Goal: Task Accomplishment & Management: Use online tool/utility

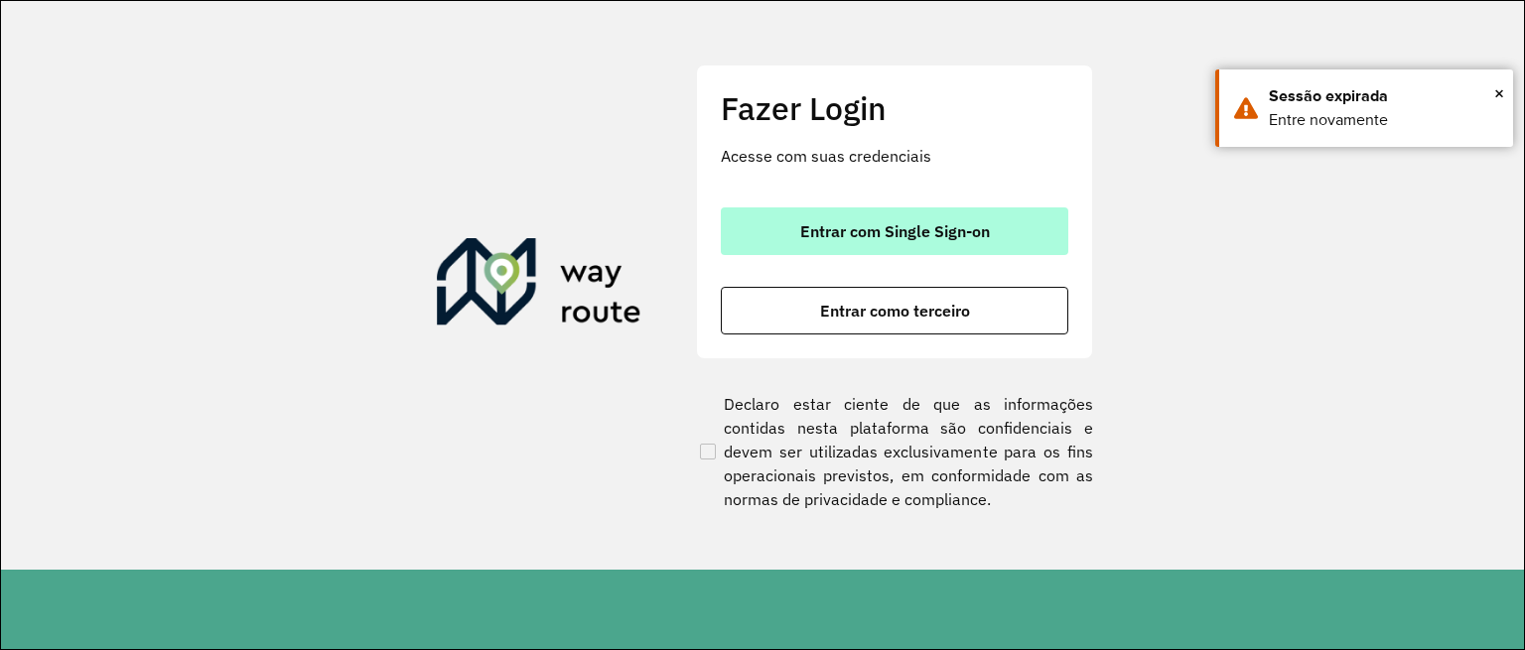
click at [837, 247] on button "Entrar com Single Sign-on" at bounding box center [894, 231] width 347 height 48
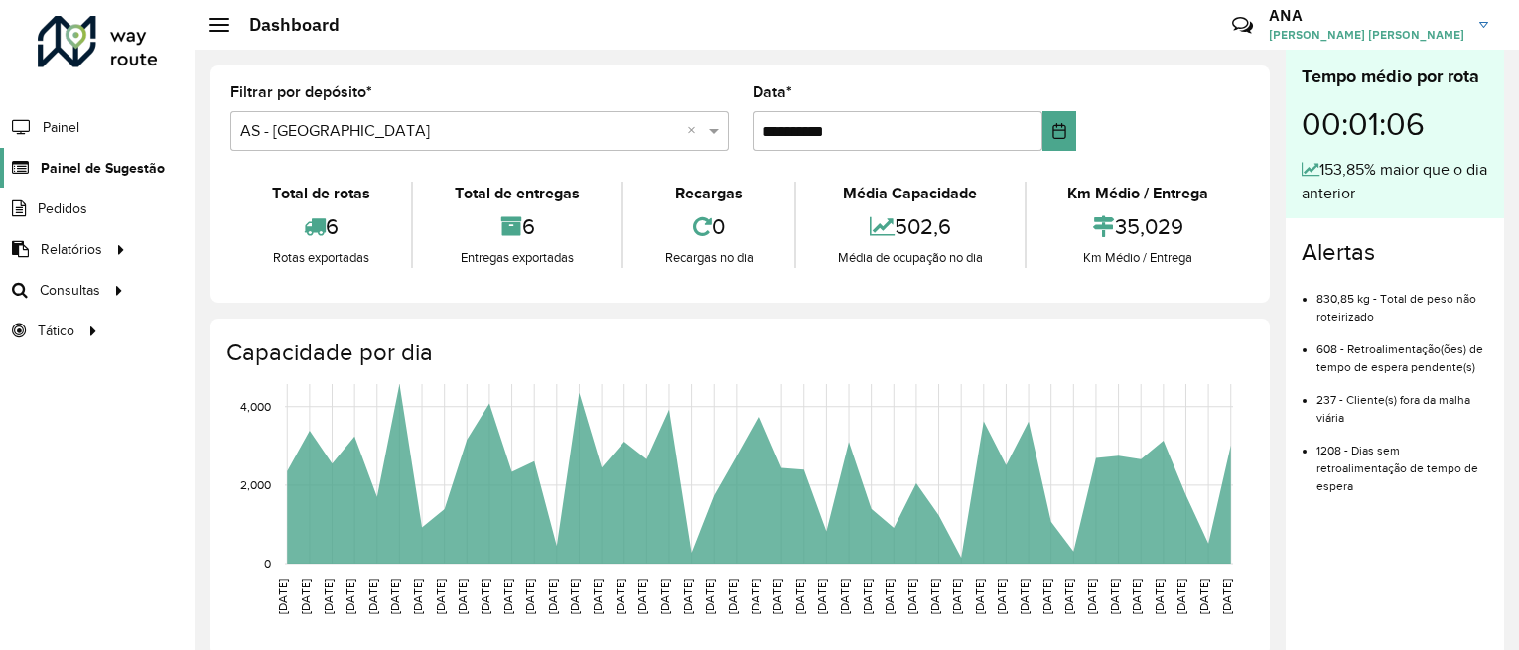
click at [76, 177] on span "Painel de Sugestão" at bounding box center [103, 168] width 124 height 21
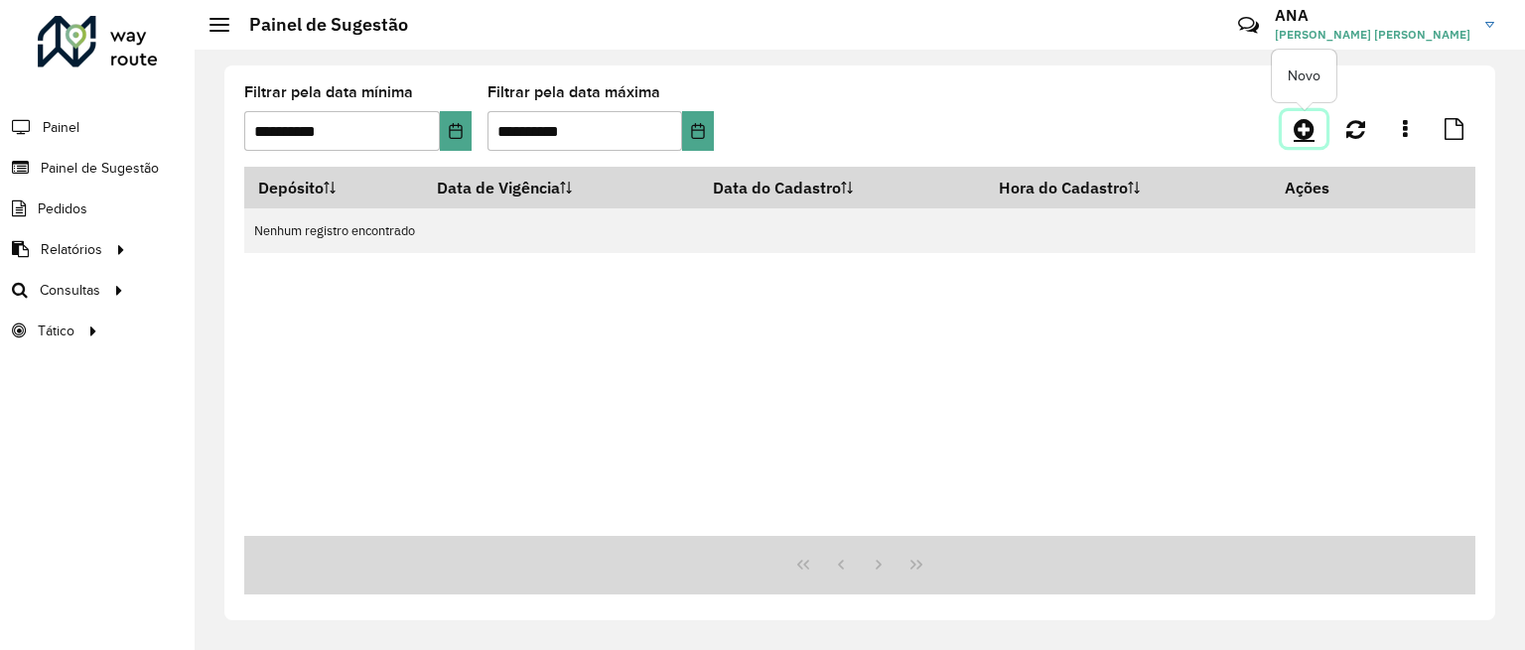
click at [1305, 132] on icon at bounding box center [1303, 129] width 21 height 24
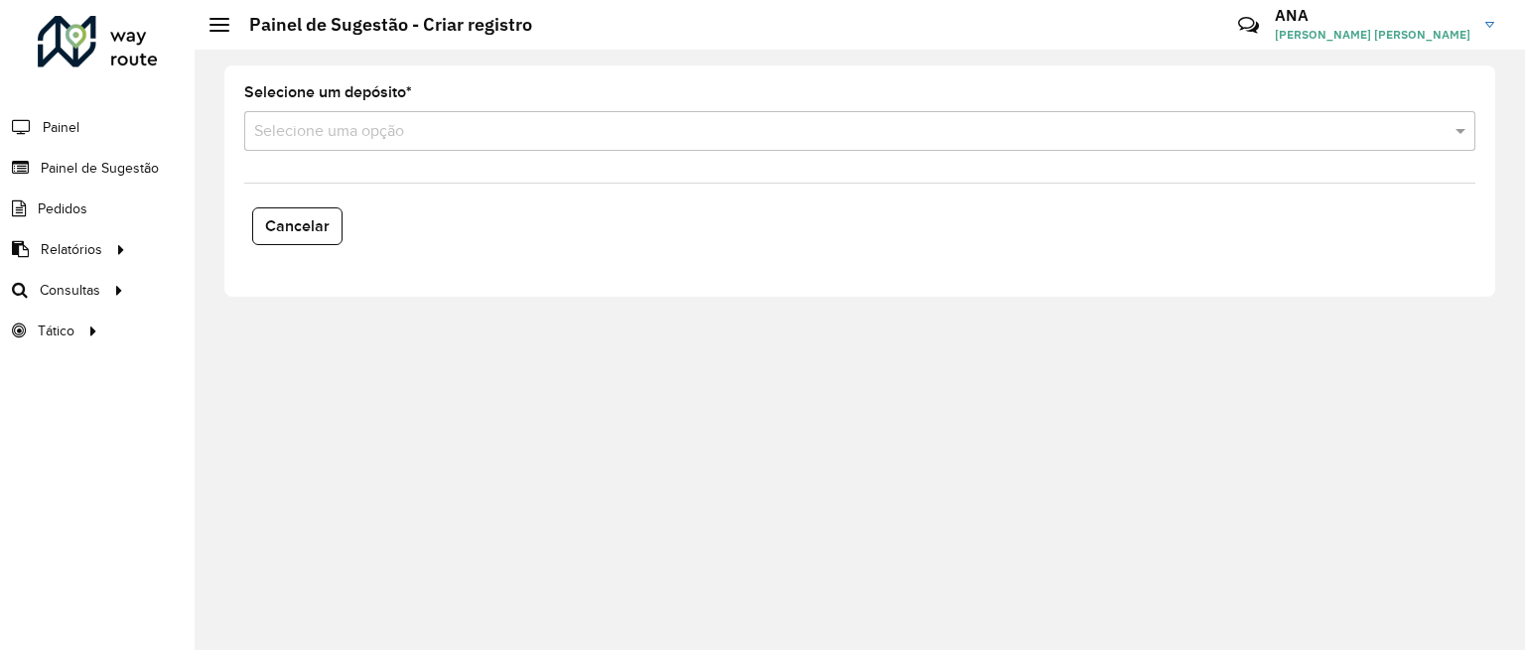
click at [366, 137] on input "text" at bounding box center [839, 132] width 1171 height 24
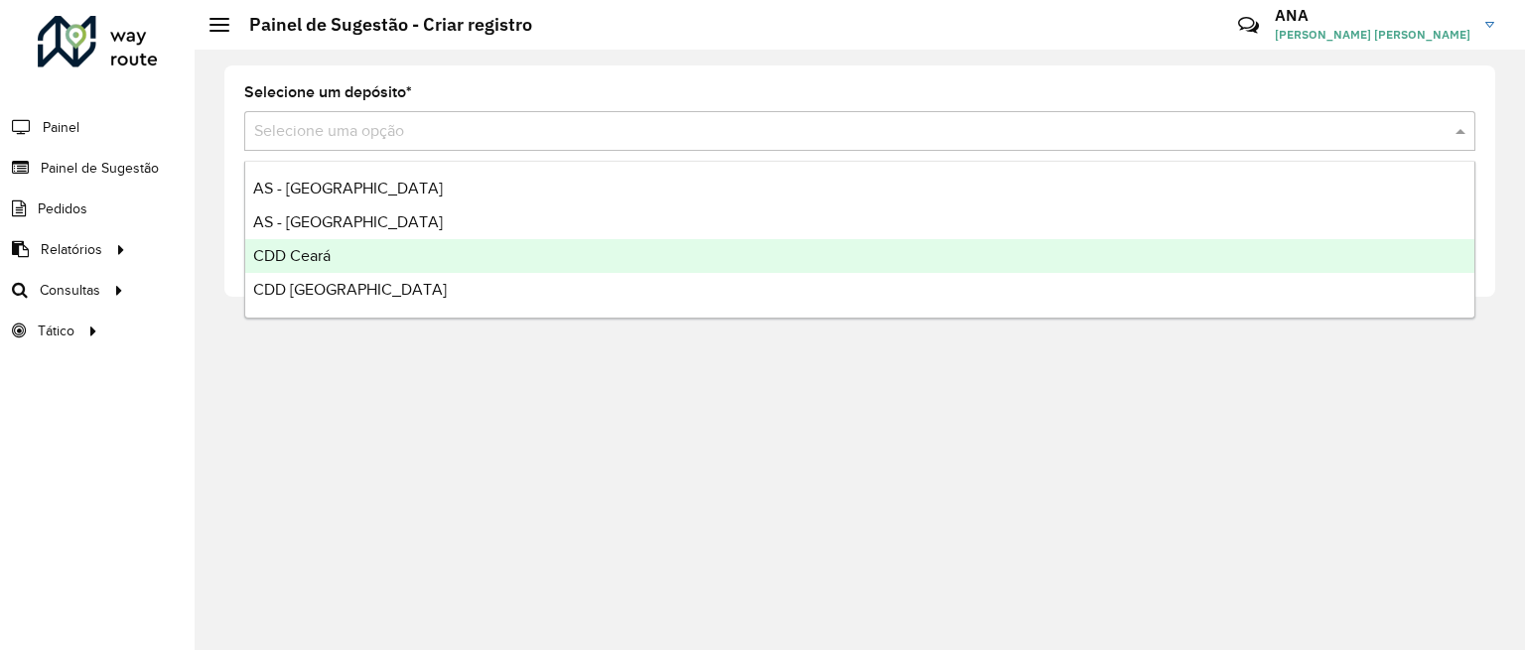
click at [305, 246] on div "CDD Ceará" at bounding box center [859, 256] width 1229 height 34
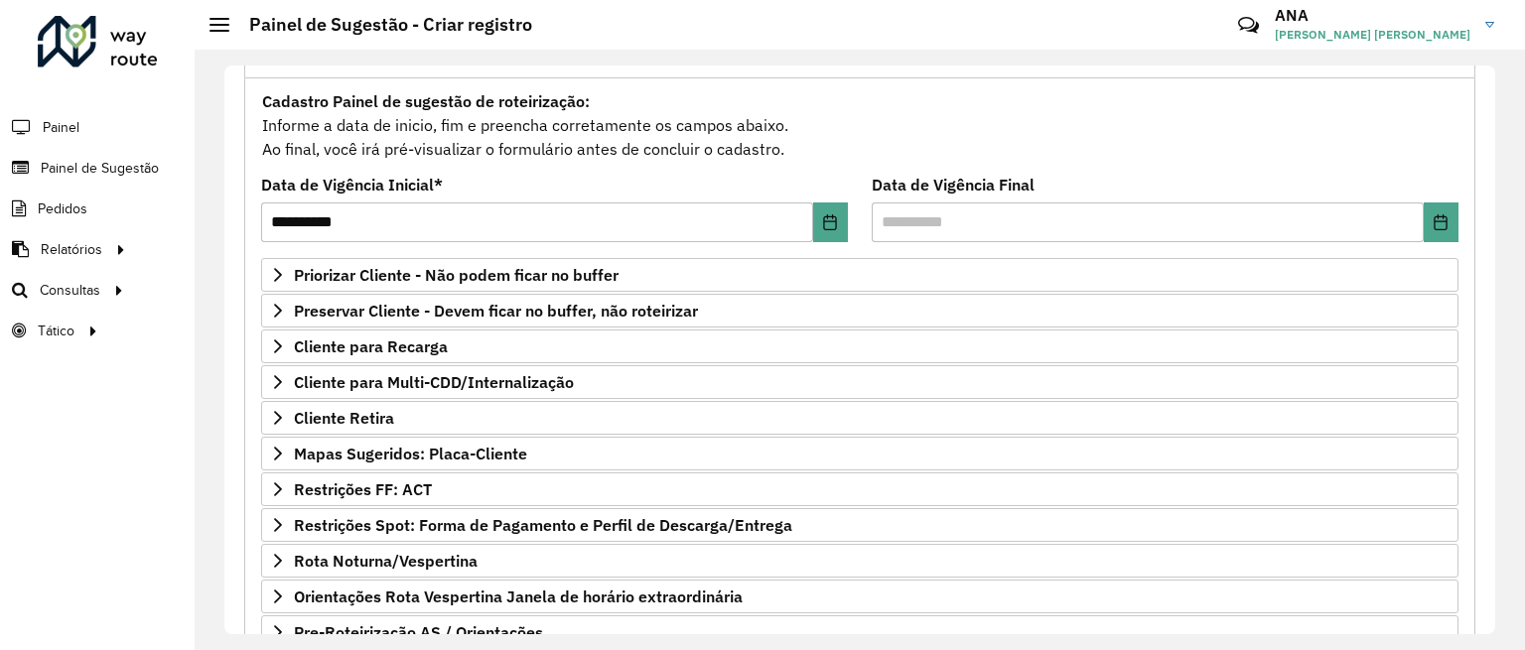
scroll to position [339, 0]
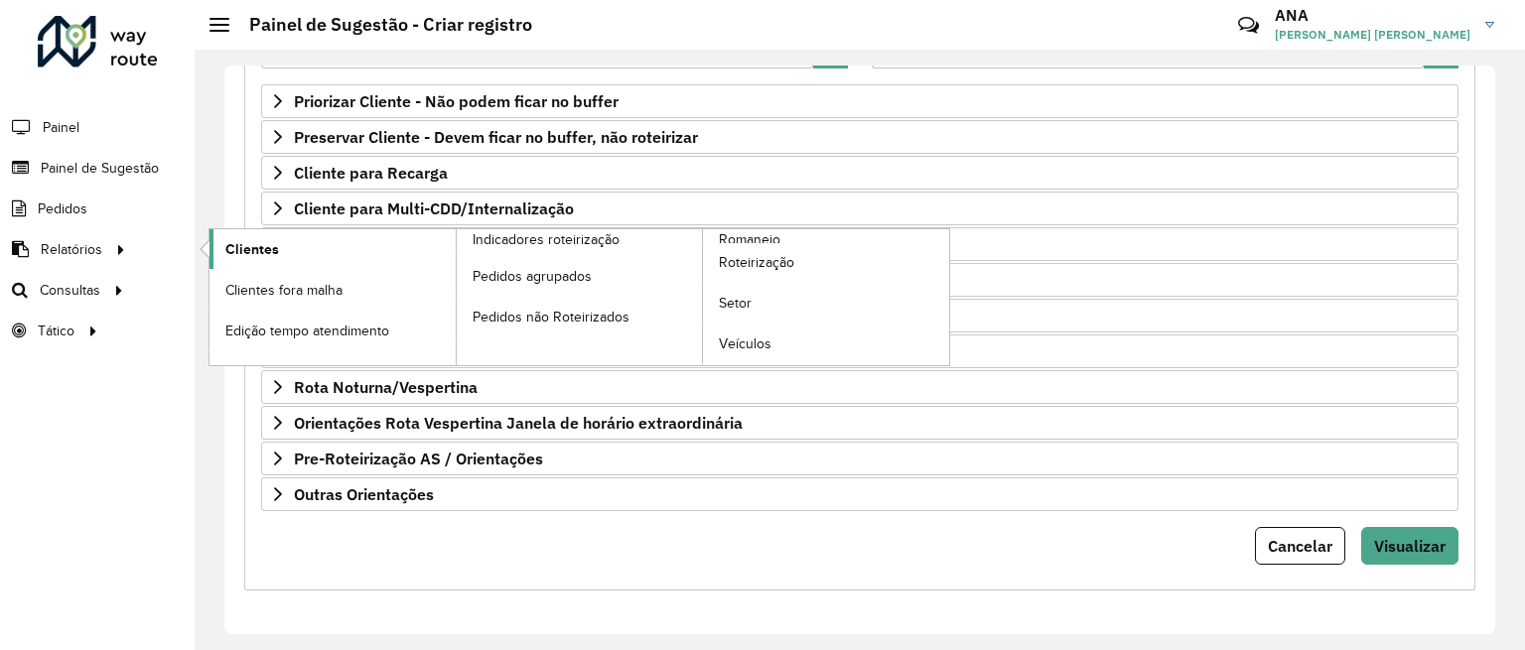
click at [276, 242] on span "Clientes" at bounding box center [252, 249] width 54 height 21
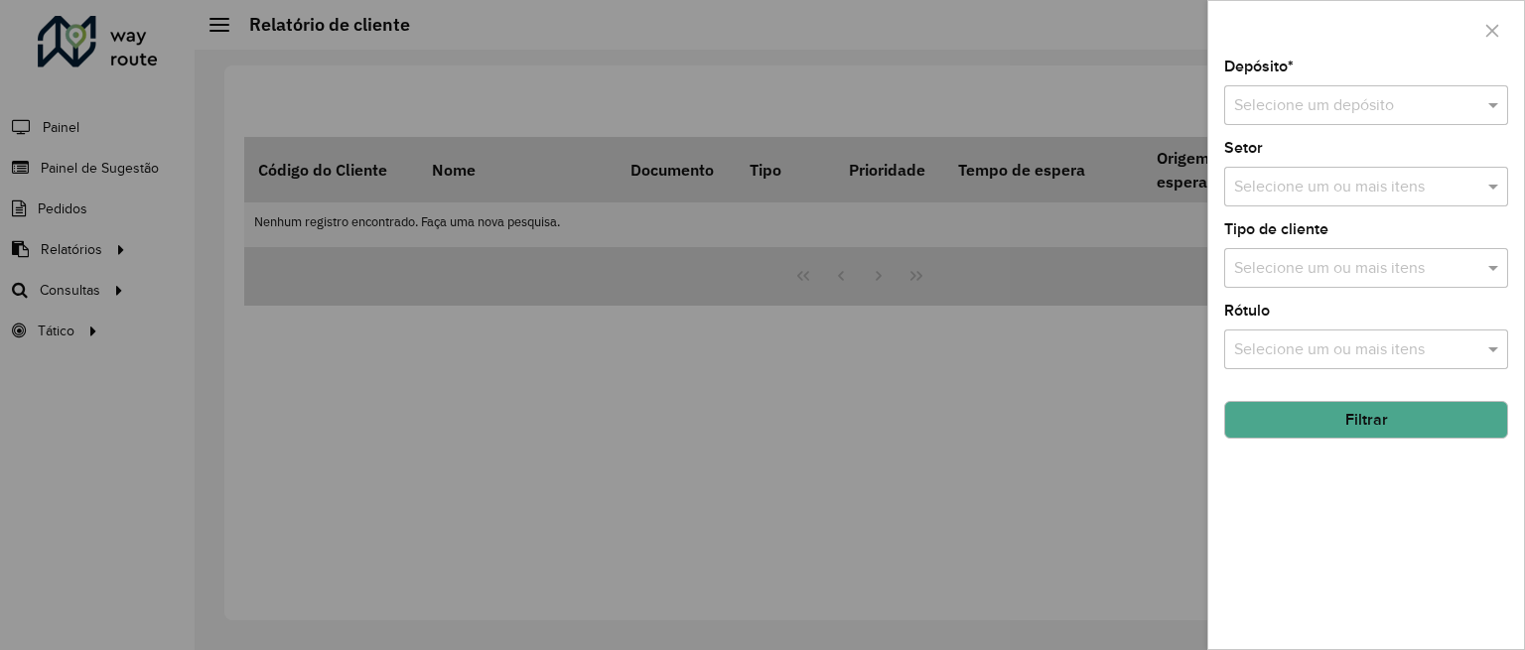
click at [111, 292] on div at bounding box center [762, 325] width 1525 height 650
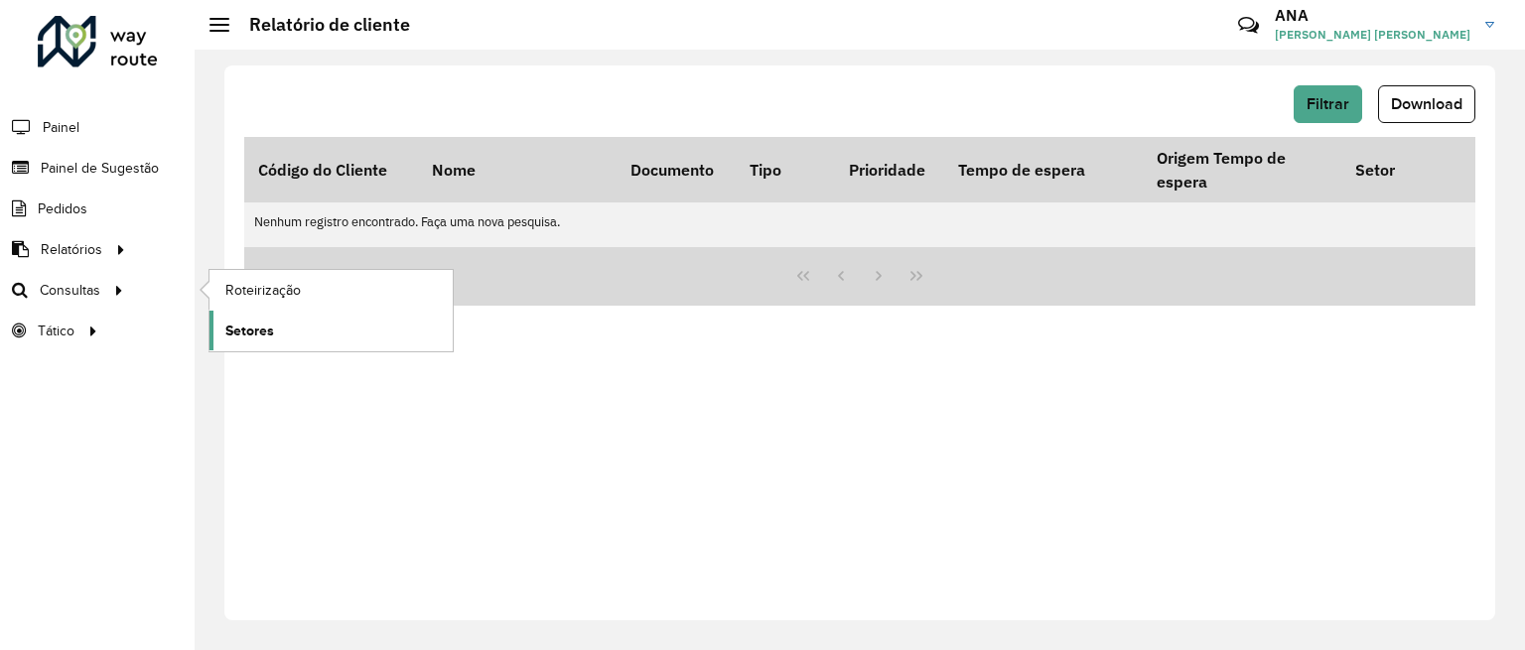
click at [250, 340] on span "Setores" at bounding box center [249, 331] width 49 height 21
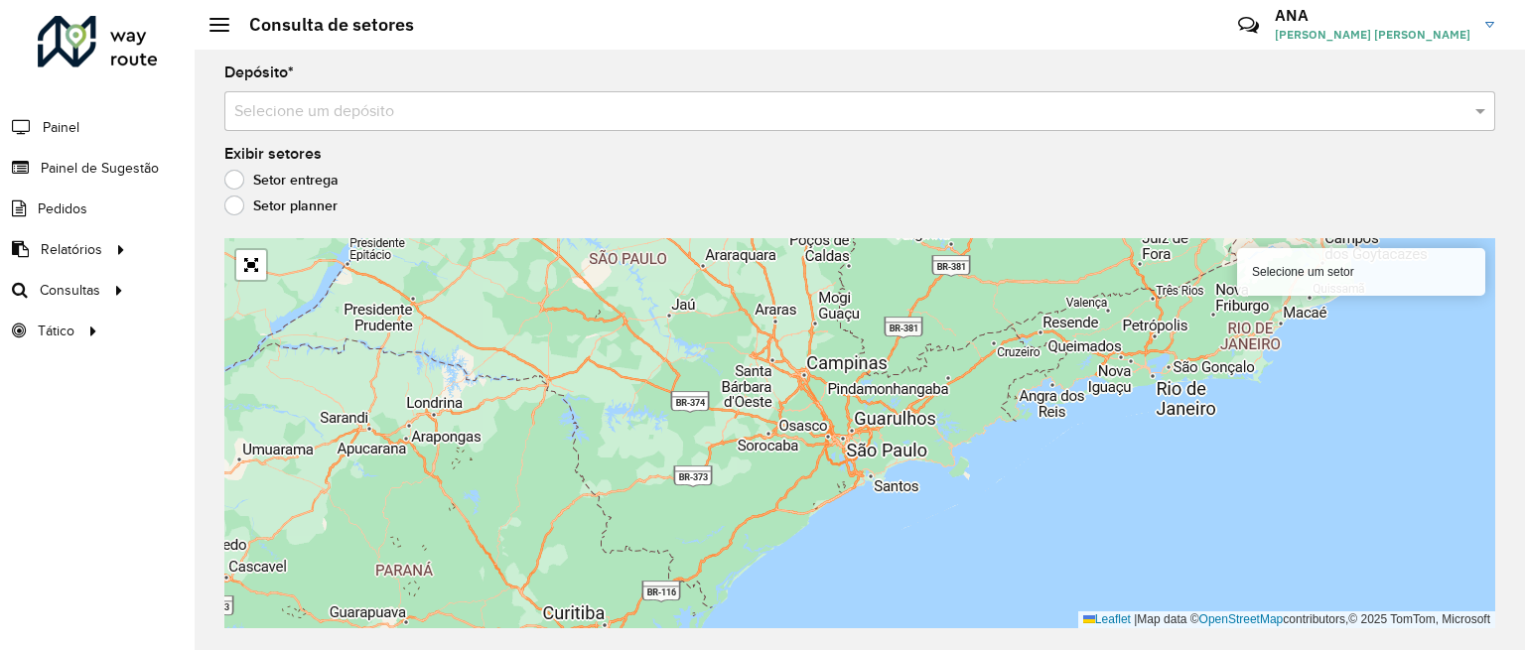
click at [488, 105] on input "text" at bounding box center [839, 112] width 1211 height 24
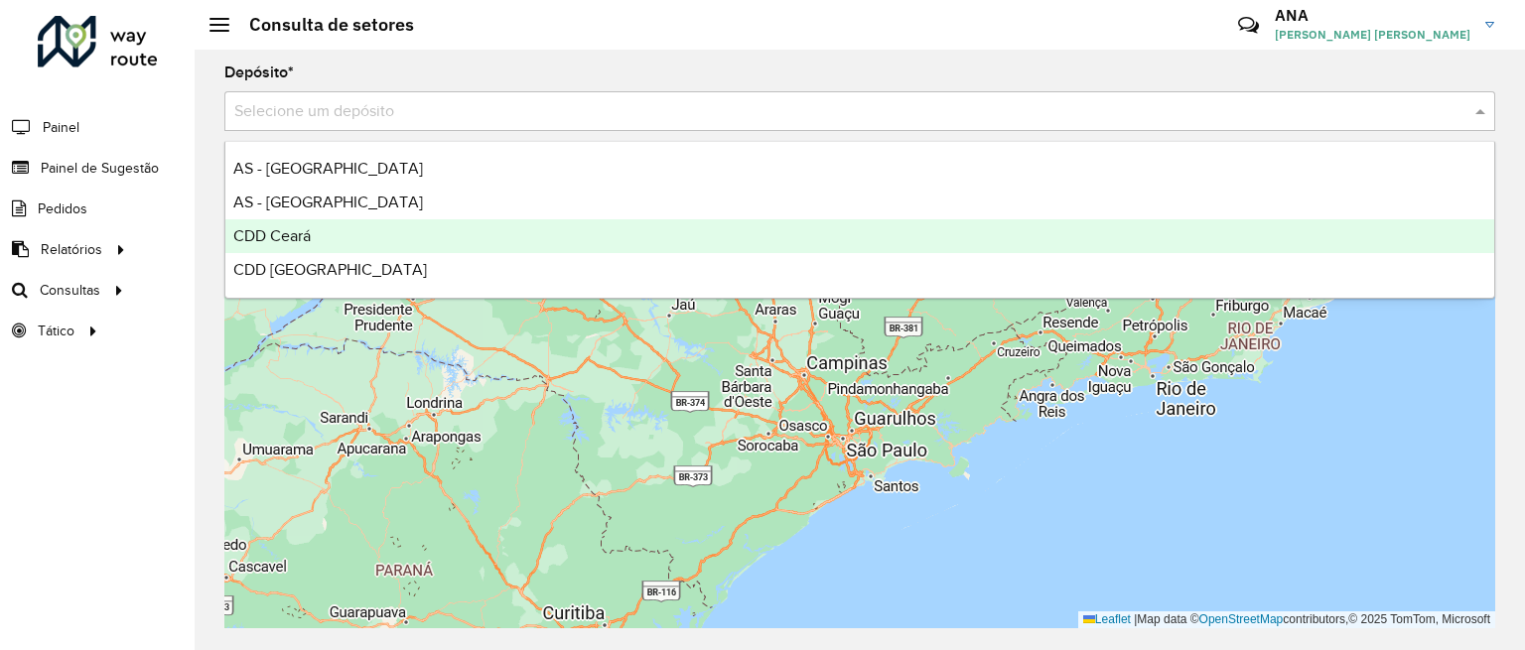
click at [299, 231] on span "CDD Ceará" at bounding box center [271, 235] width 77 height 17
